Goal: Task Accomplishment & Management: Manage account settings

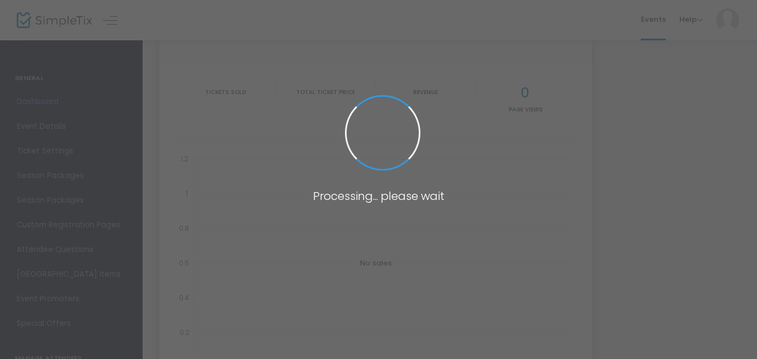
type input "[URL][DOMAIN_NAME]"
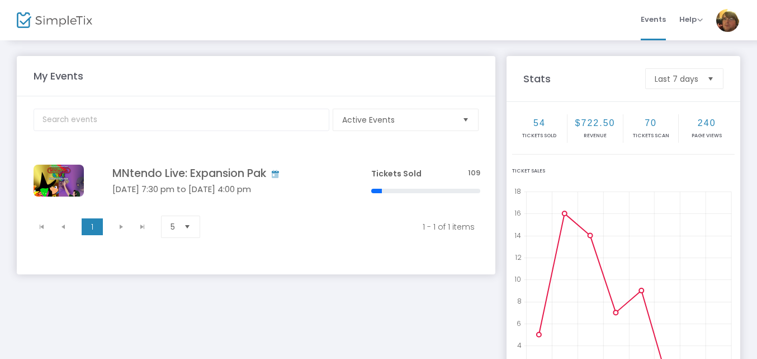
click at [152, 174] on h4 "MNtendo Live: Expansion Pak" at bounding box center [224, 173] width 225 height 13
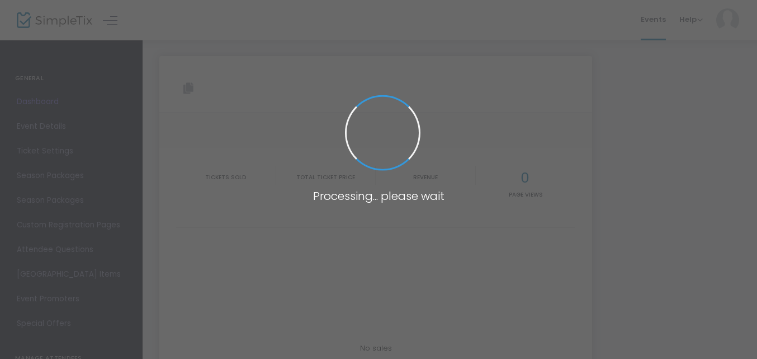
type input "[URL][DOMAIN_NAME]"
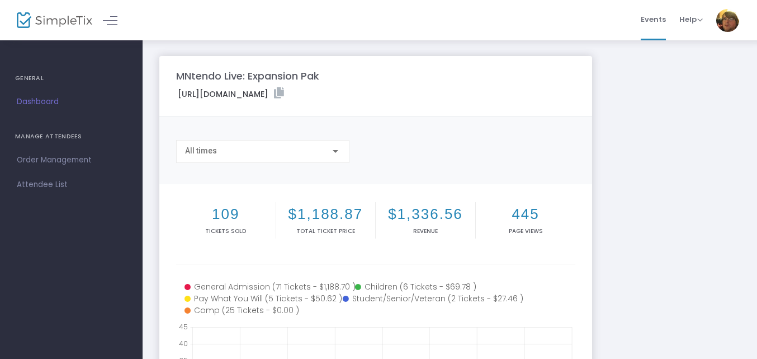
drag, startPoint x: 616, startPoint y: 204, endPoint x: 727, endPoint y: 273, distance: 130.9
click at [616, 204] on div "MNtendo Live: Expansion Pak [URL][DOMAIN_NAME] Copy All times 109 Tickets sold …" at bounding box center [450, 334] width 592 height 557
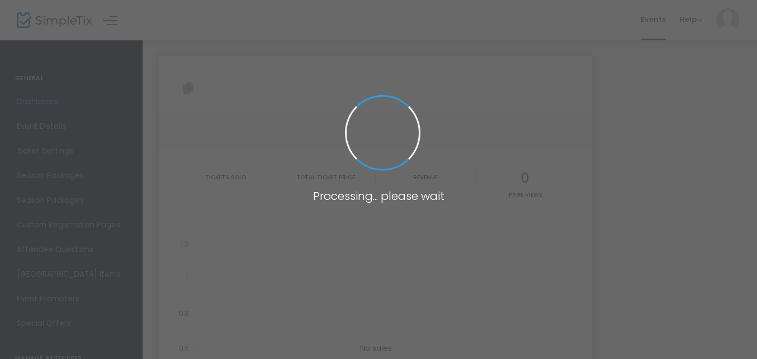
type input "[URL][DOMAIN_NAME]"
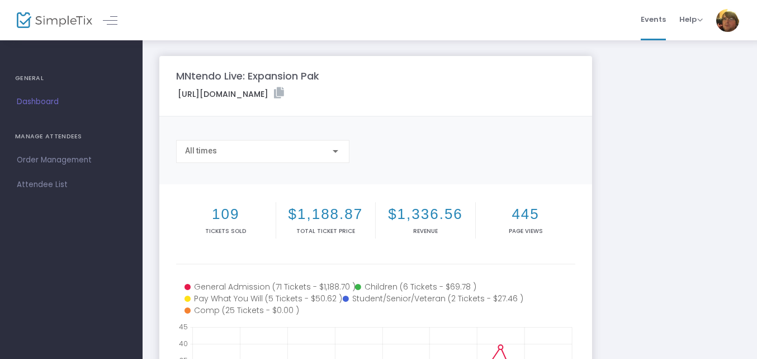
click at [688, 82] on div "MNtendo Live: Expansion Pak [URL][DOMAIN_NAME] Copy All times 109 Tickets sold …" at bounding box center [450, 334] width 592 height 557
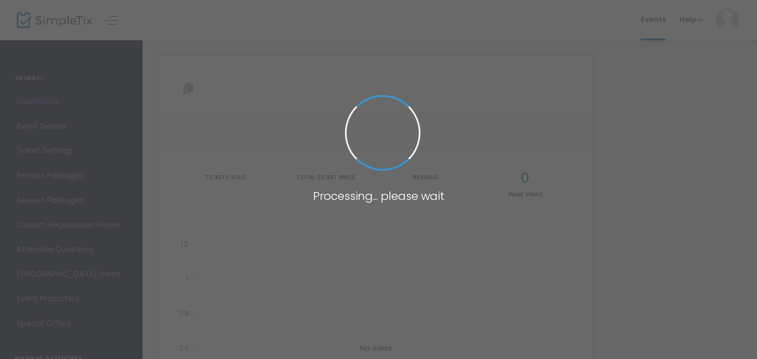
type input "[URL][DOMAIN_NAME]"
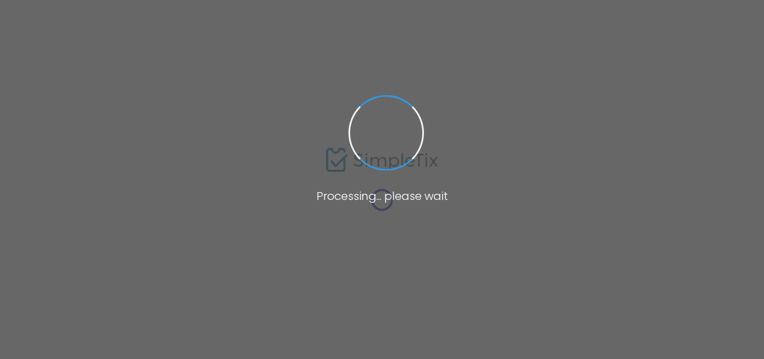
type input "[URL][DOMAIN_NAME]"
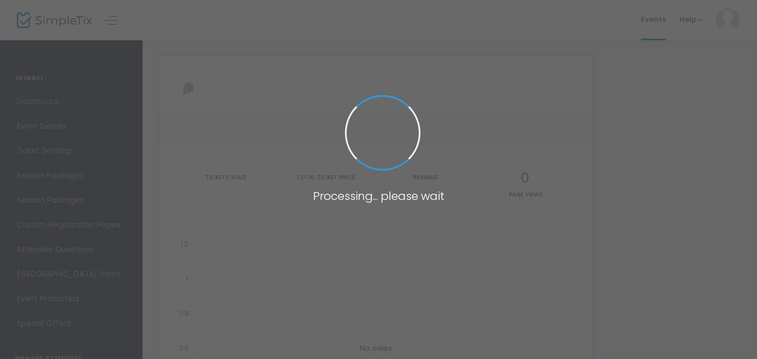
type input "[URL][DOMAIN_NAME]"
